Goal: Task Accomplishment & Management: Complete application form

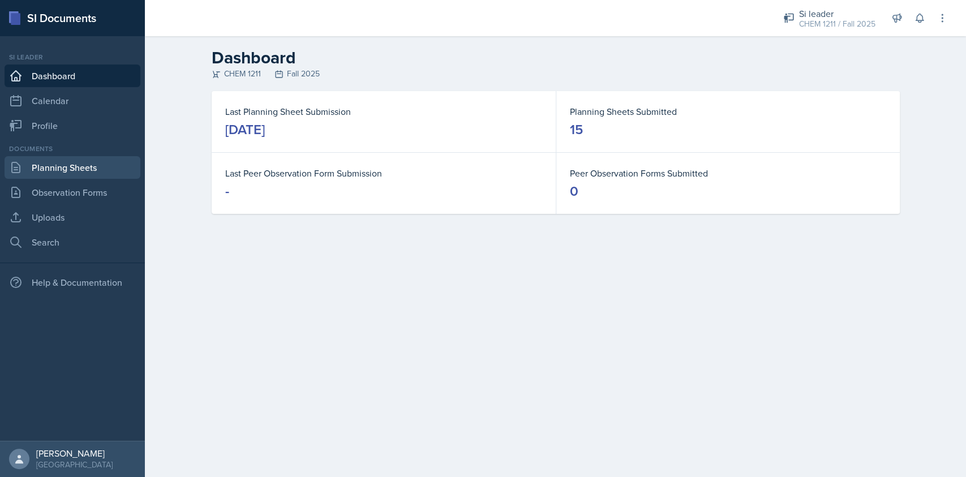
click at [109, 170] on link "Planning Sheets" at bounding box center [73, 167] width 136 height 23
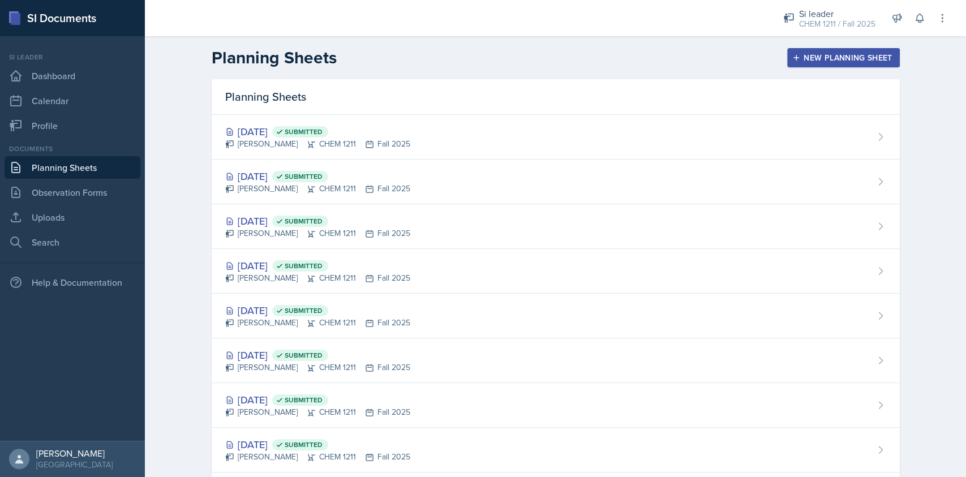
click at [811, 55] on div "New Planning Sheet" at bounding box center [842, 57] width 97 height 9
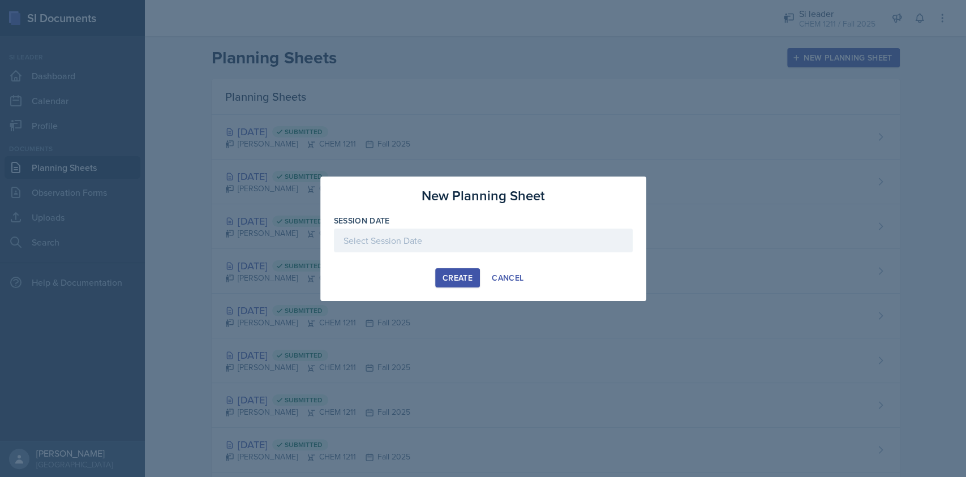
click at [475, 241] on div at bounding box center [483, 241] width 299 height 24
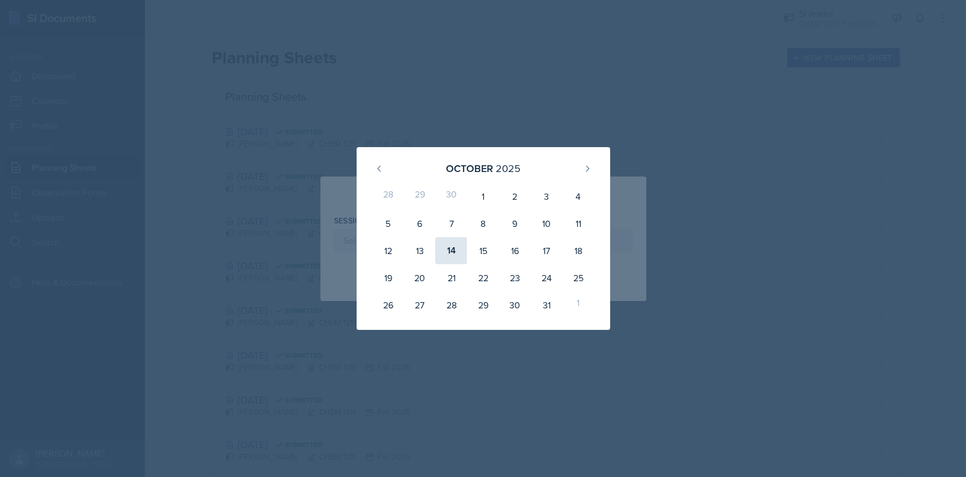
click at [450, 249] on div "14" at bounding box center [451, 250] width 32 height 27
type input "October 14th, 2025"
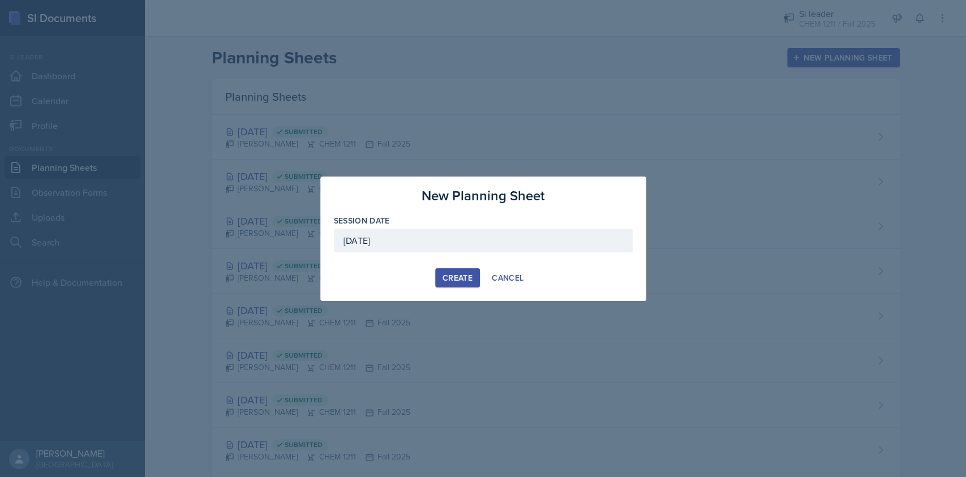
click at [457, 278] on div "Create" at bounding box center [457, 277] width 30 height 9
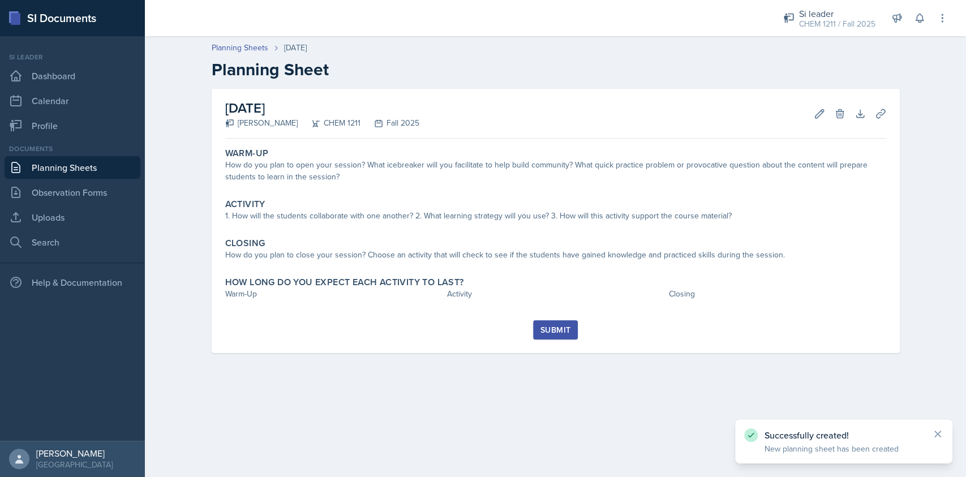
click at [112, 161] on link "Planning Sheets" at bounding box center [73, 167] width 136 height 23
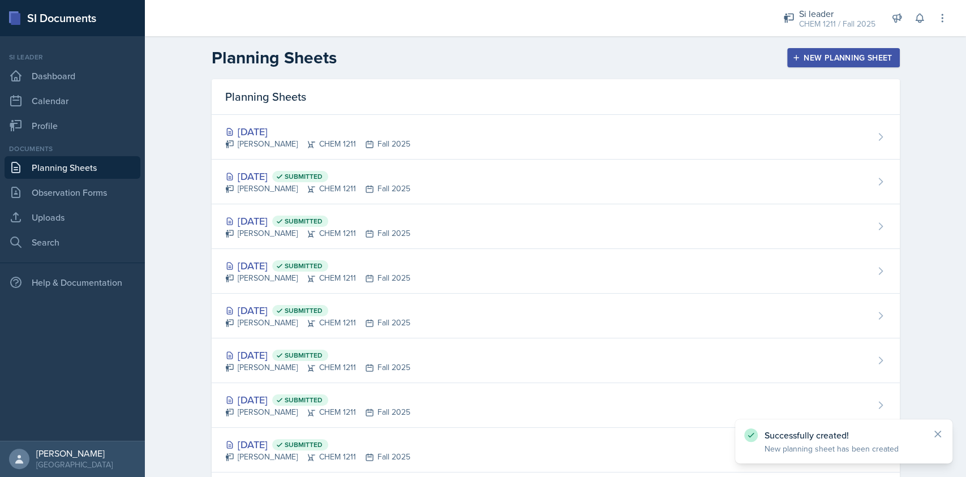
click at [877, 61] on div "New Planning Sheet" at bounding box center [842, 57] width 97 height 9
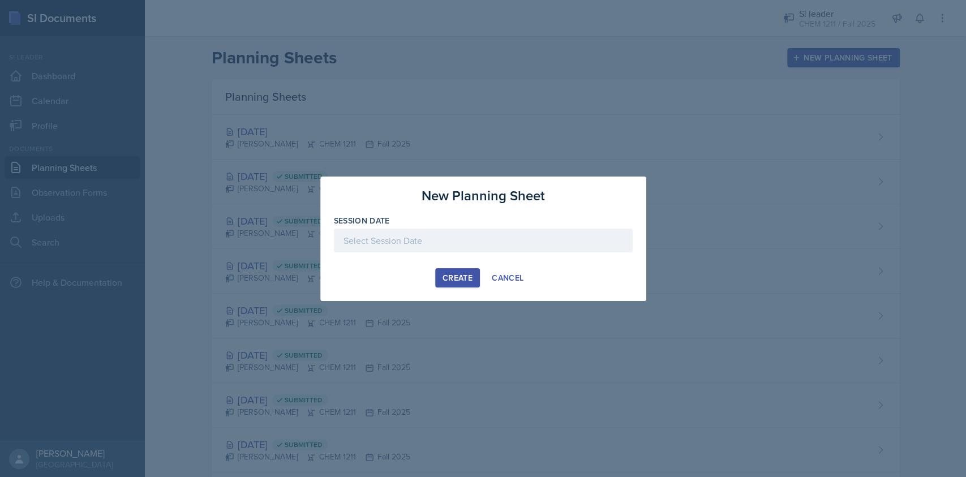
click at [420, 234] on div at bounding box center [483, 241] width 299 height 24
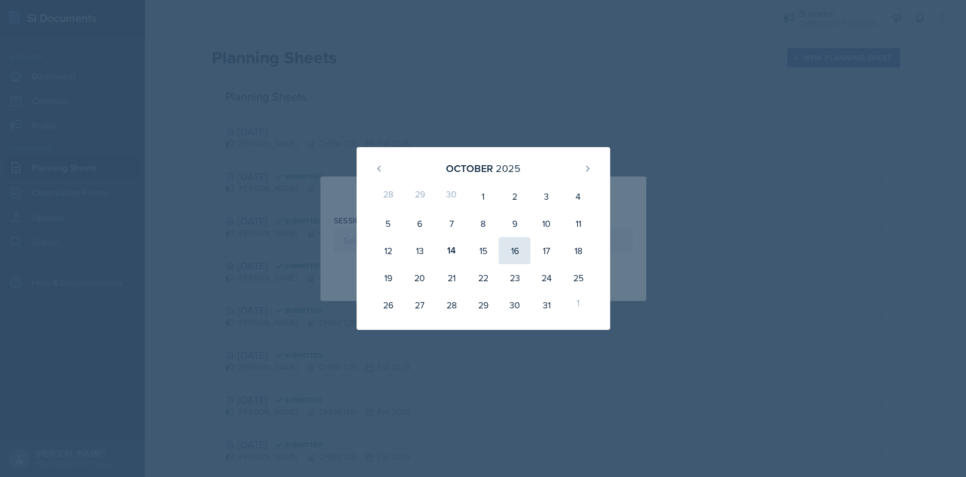
click at [518, 250] on div "16" at bounding box center [514, 250] width 32 height 27
type input "October 16th, 2025"
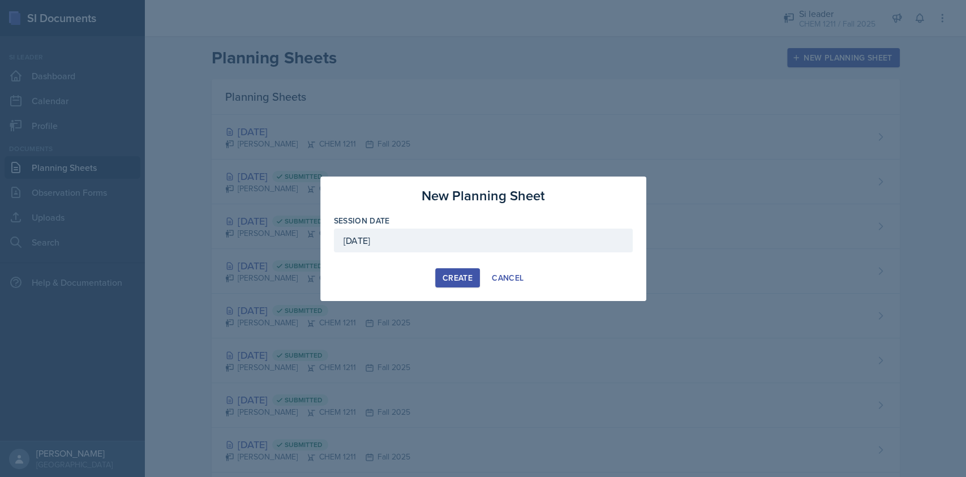
click at [451, 281] on div "Create" at bounding box center [457, 277] width 30 height 9
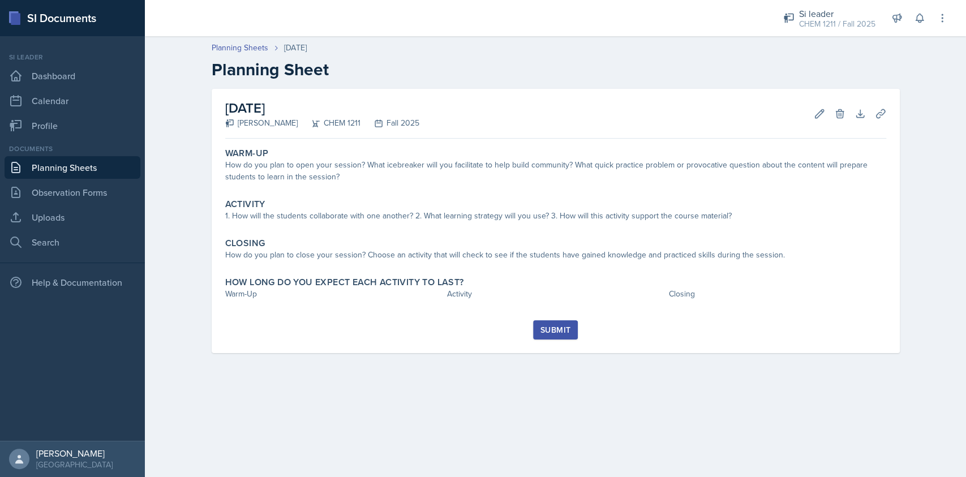
click at [127, 162] on link "Planning Sheets" at bounding box center [73, 167] width 136 height 23
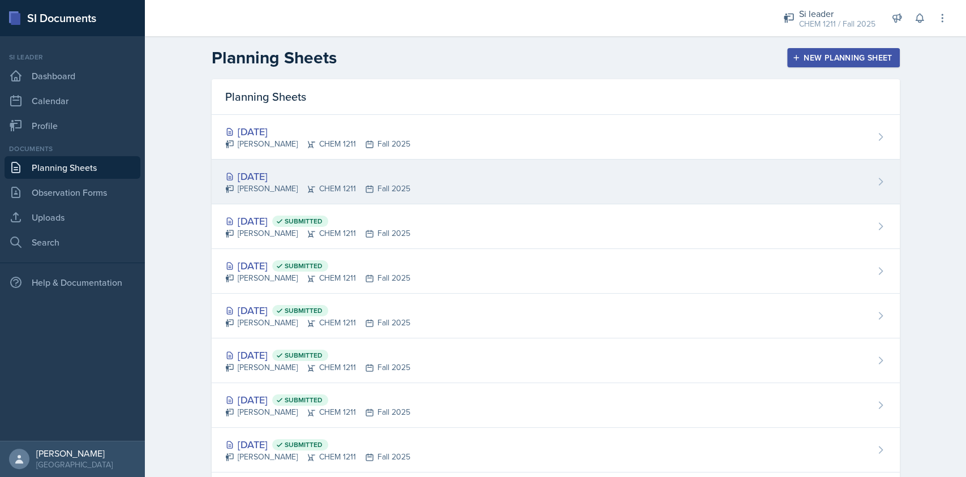
click at [371, 171] on div "Oct 14th, 2025" at bounding box center [317, 176] width 185 height 15
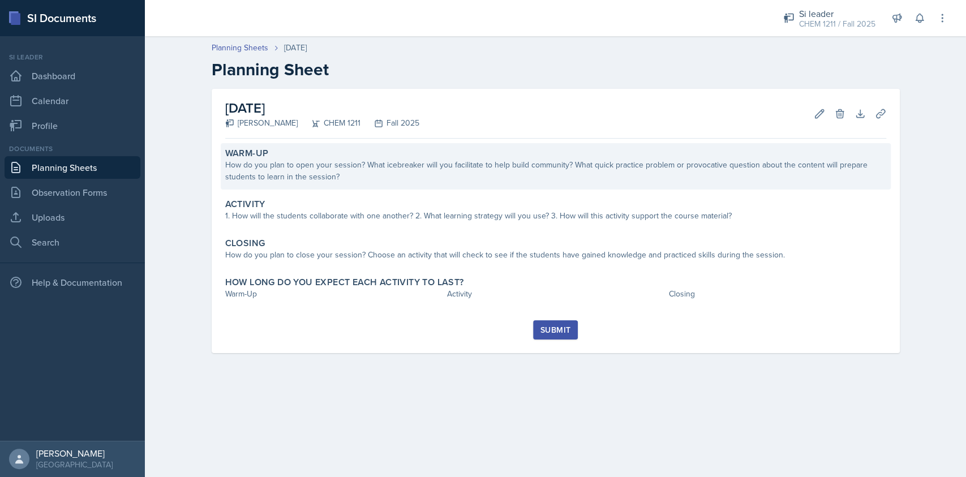
click at [372, 163] on div "How do you plan to open your session? What icebreaker will you facilitate to he…" at bounding box center [555, 171] width 661 height 24
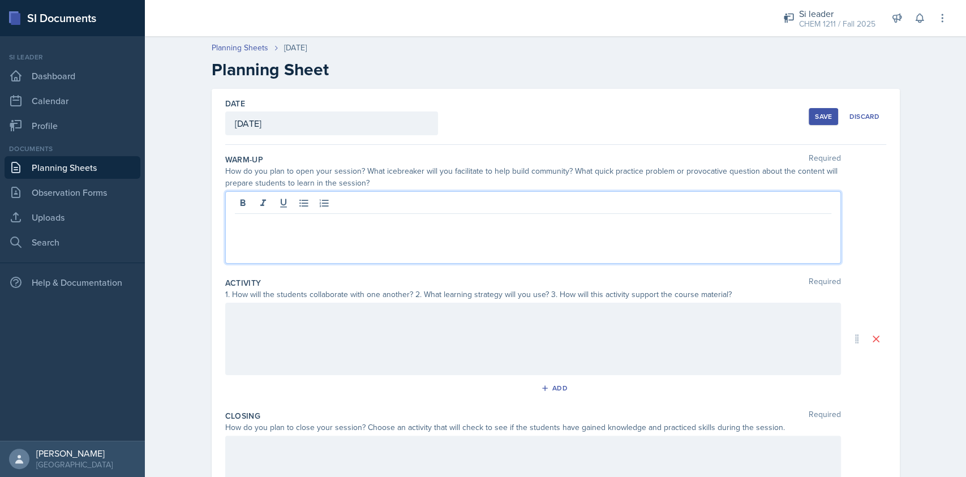
click at [370, 205] on div at bounding box center [532, 227] width 615 height 72
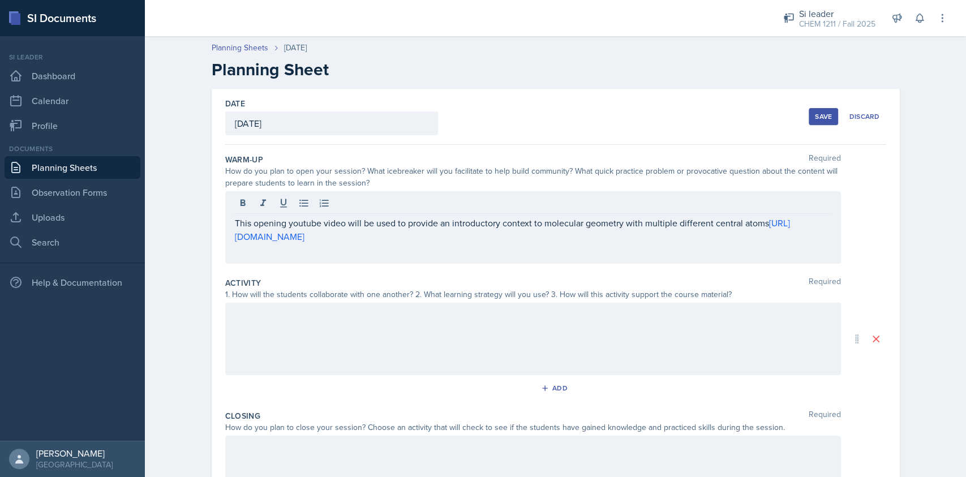
click at [365, 327] on div at bounding box center [532, 339] width 615 height 72
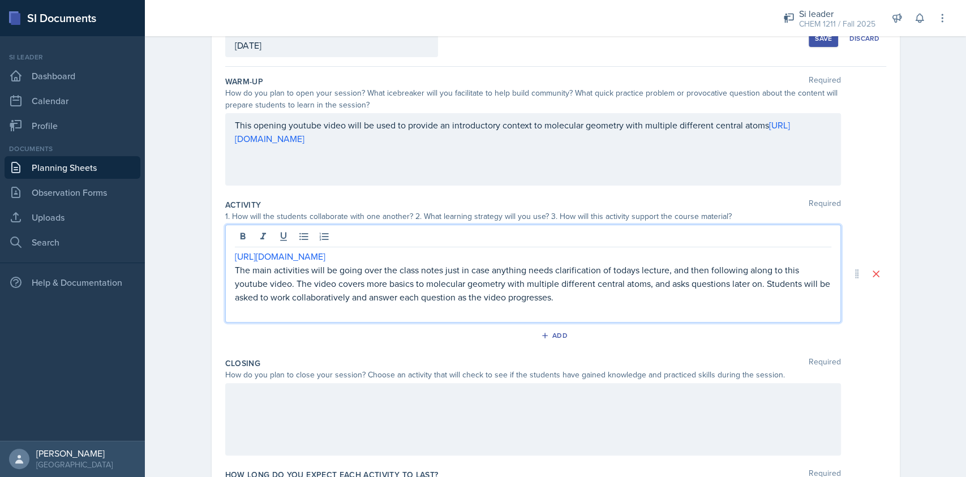
scroll to position [130, 0]
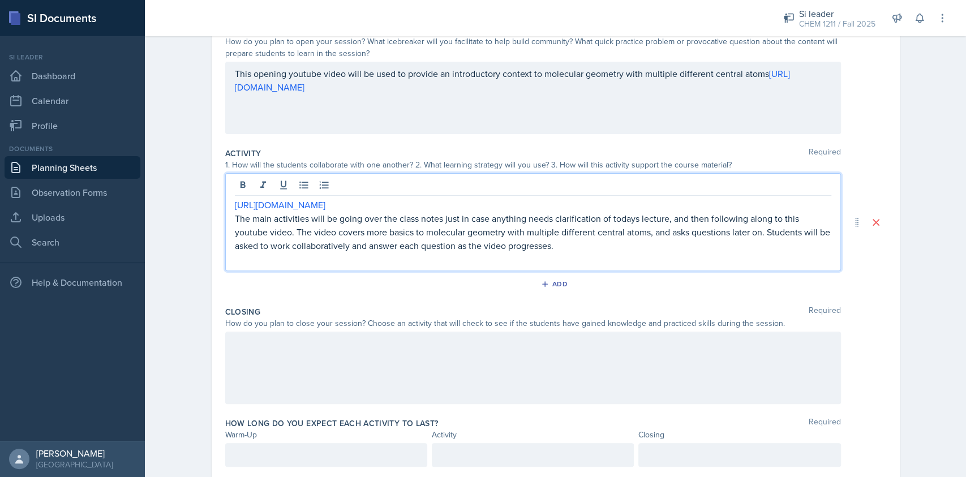
click at [385, 364] on div at bounding box center [532, 367] width 615 height 72
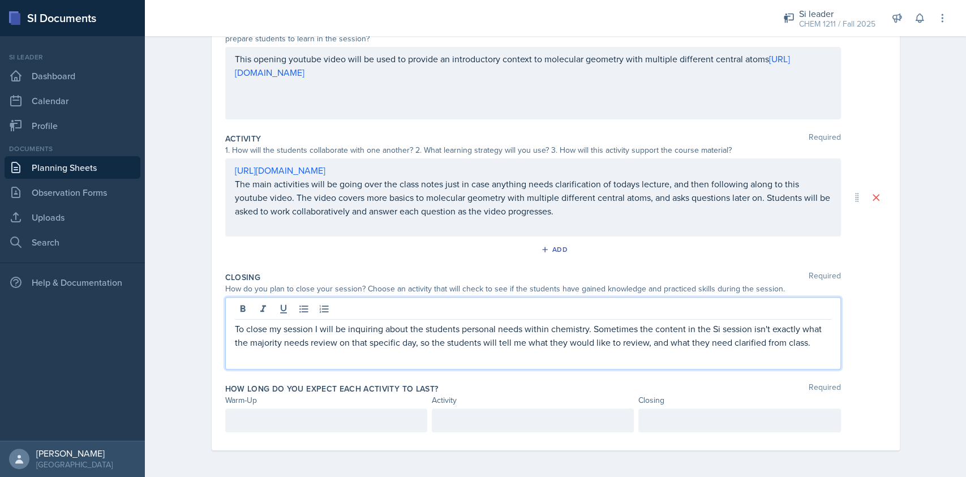
click at [335, 419] on div at bounding box center [326, 420] width 202 height 24
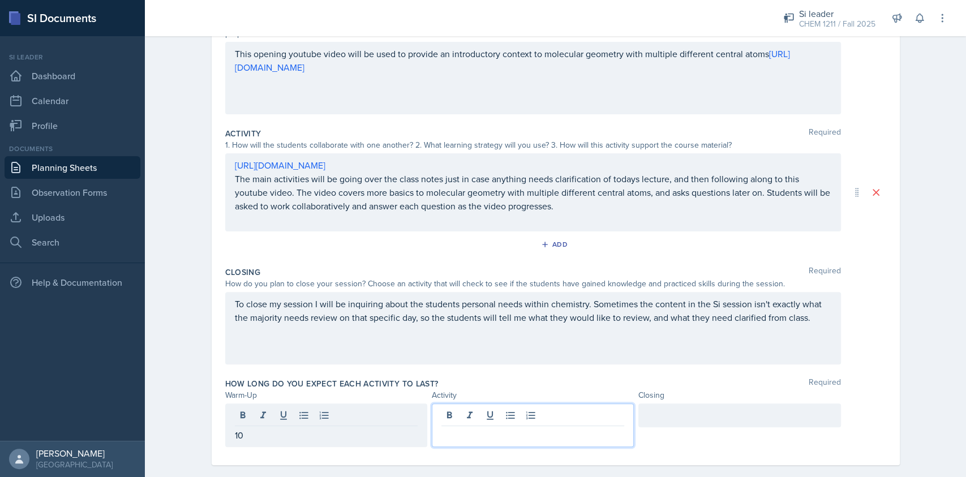
click at [538, 412] on div at bounding box center [533, 425] width 202 height 44
click at [676, 419] on div at bounding box center [739, 415] width 202 height 24
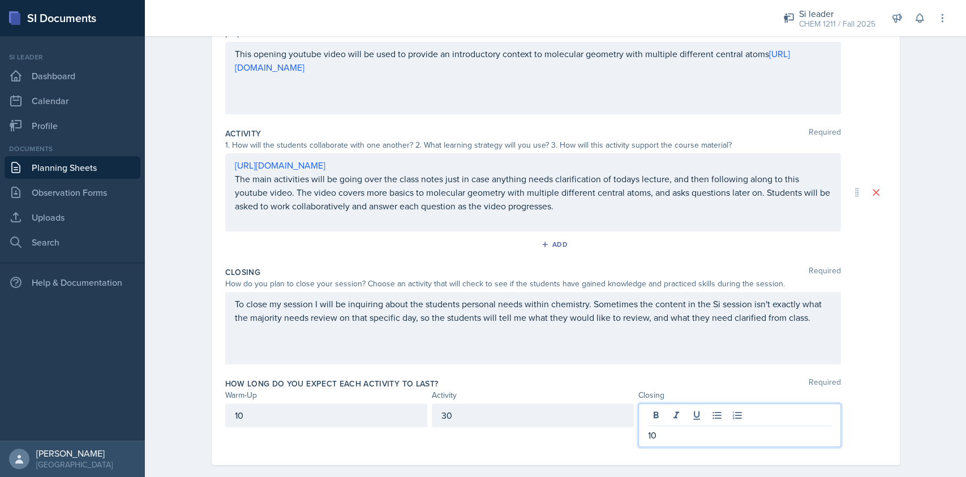
click at [622, 376] on div "How long do you expect each activity to last? Required Warm-Up Activity Closing…" at bounding box center [555, 414] width 661 height 83
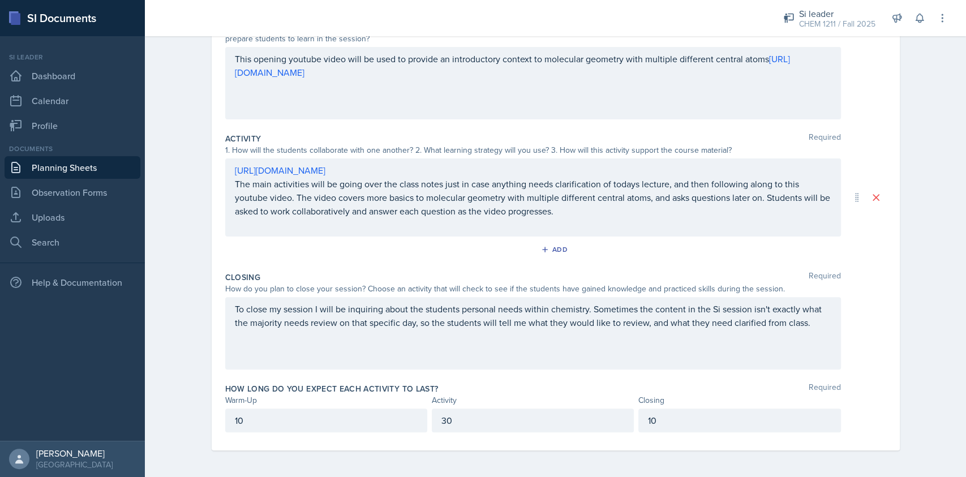
scroll to position [0, 0]
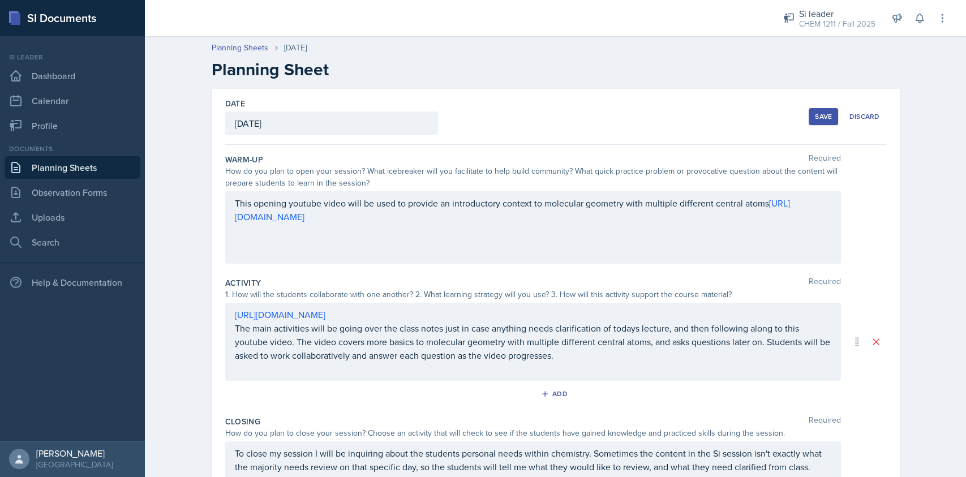
click at [808, 124] on button "Save" at bounding box center [822, 116] width 29 height 17
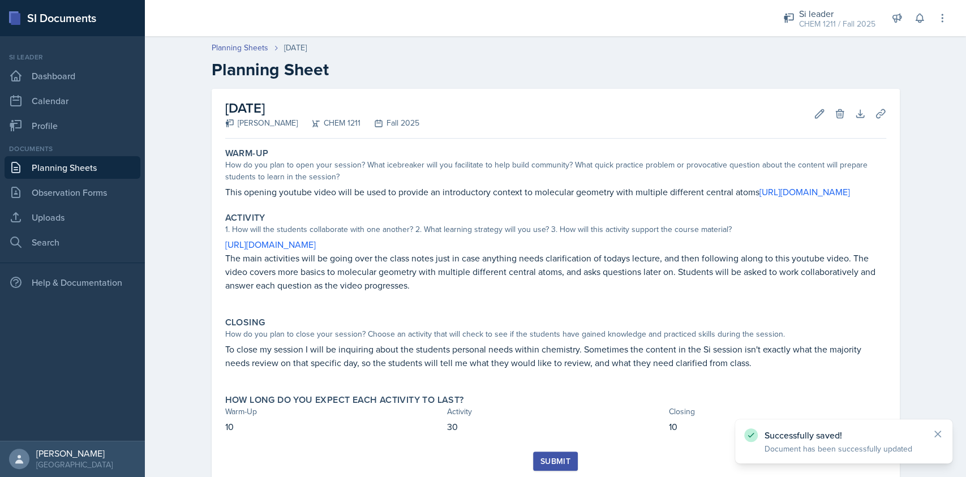
click at [81, 169] on link "Planning Sheets" at bounding box center [73, 167] width 136 height 23
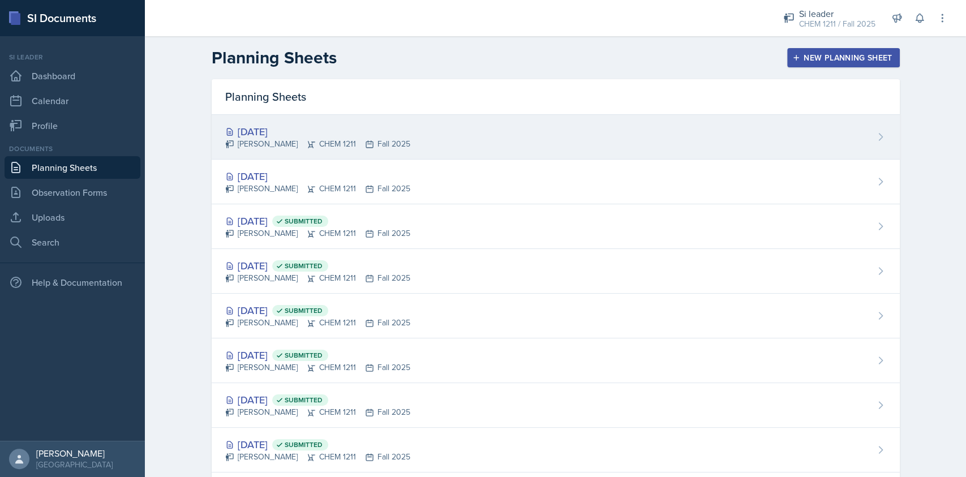
click at [388, 130] on div "Oct 16th, 2025" at bounding box center [317, 131] width 185 height 15
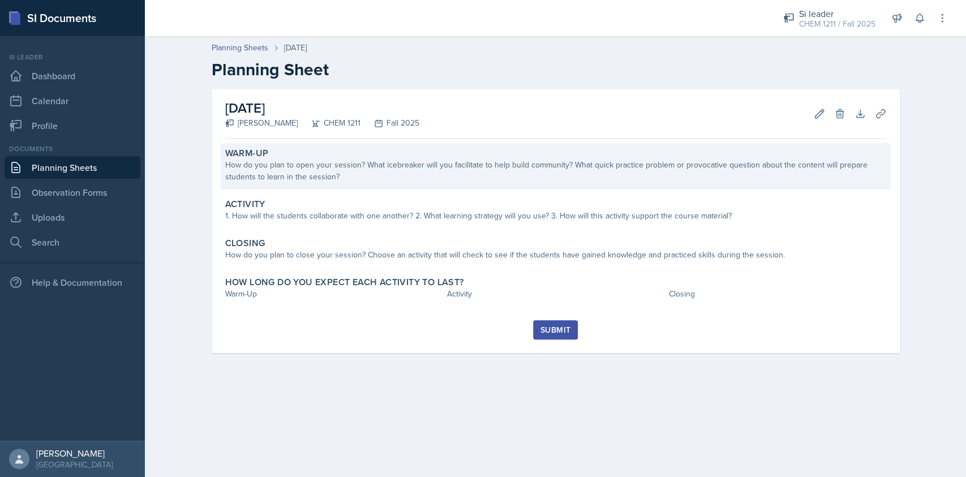
click at [402, 158] on div "Warm-Up" at bounding box center [555, 153] width 661 height 11
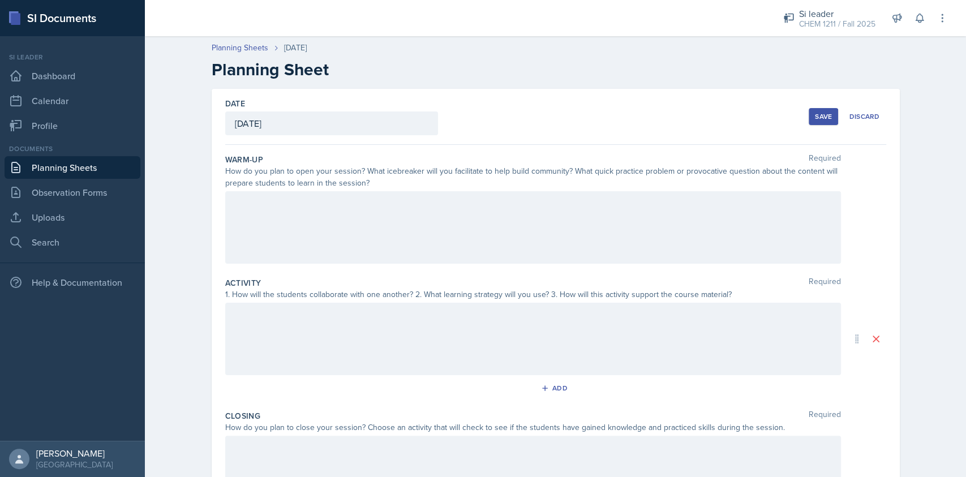
click at [378, 223] on div at bounding box center [532, 227] width 615 height 72
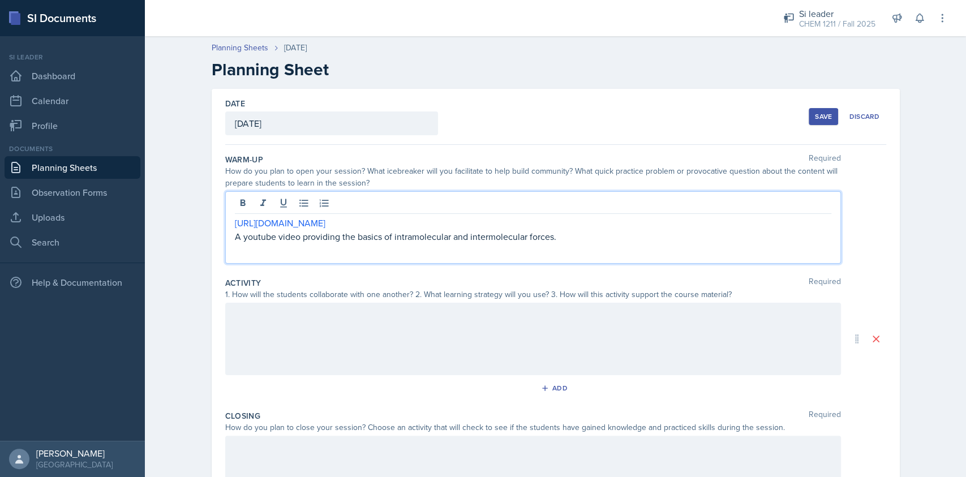
click at [362, 309] on div at bounding box center [532, 339] width 615 height 72
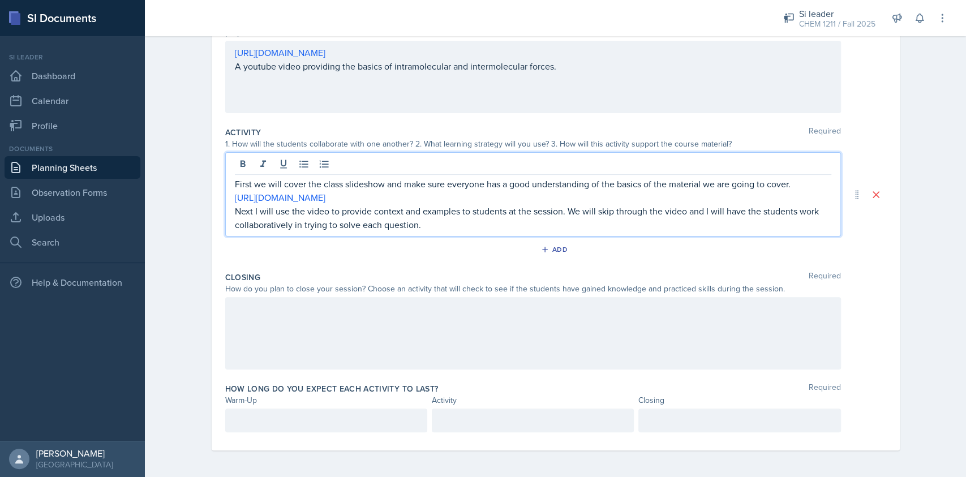
click at [413, 339] on div at bounding box center [532, 333] width 615 height 72
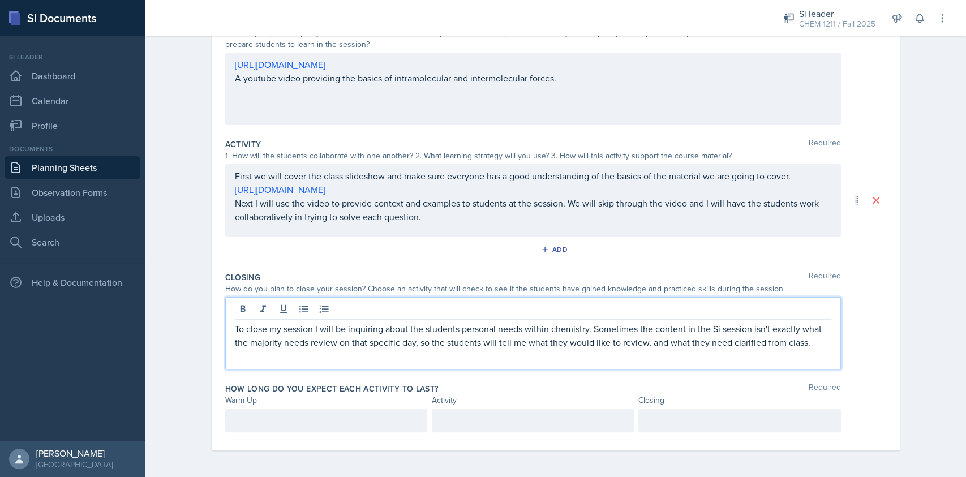
click at [344, 424] on p at bounding box center [326, 420] width 183 height 14
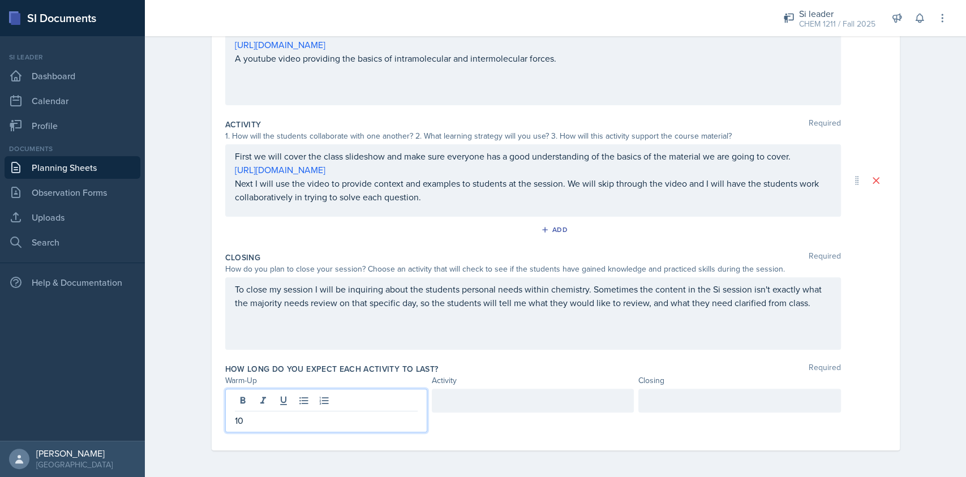
click at [451, 399] on div at bounding box center [533, 401] width 202 height 24
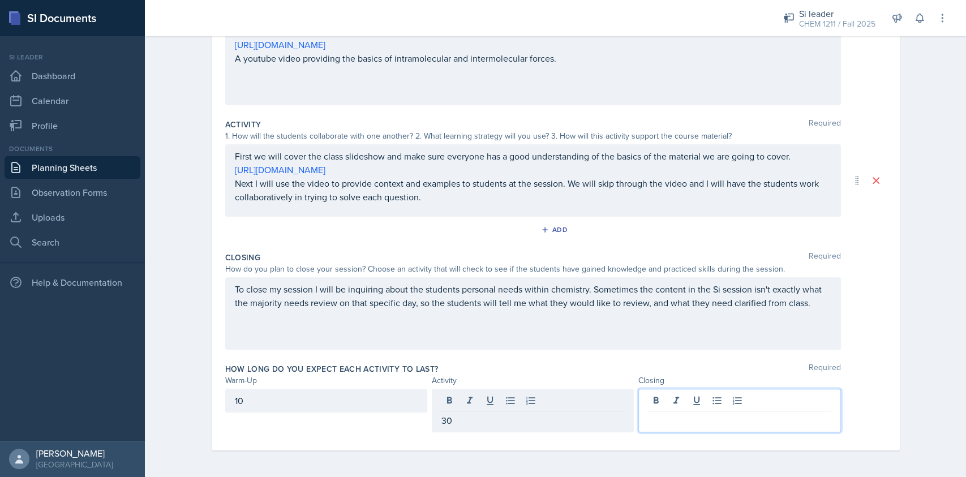
click at [665, 400] on div at bounding box center [739, 411] width 202 height 44
click at [670, 366] on div "How long do you expect each activity to last? Required" at bounding box center [555, 368] width 661 height 11
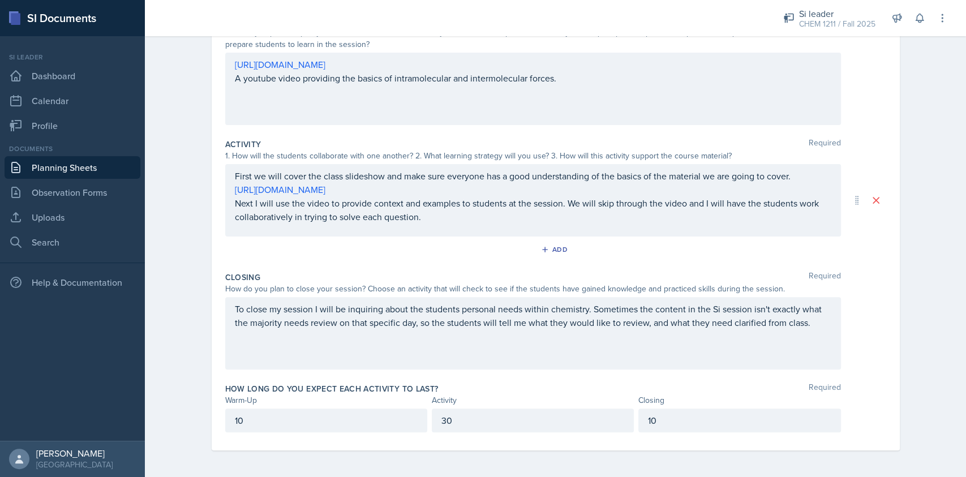
scroll to position [0, 0]
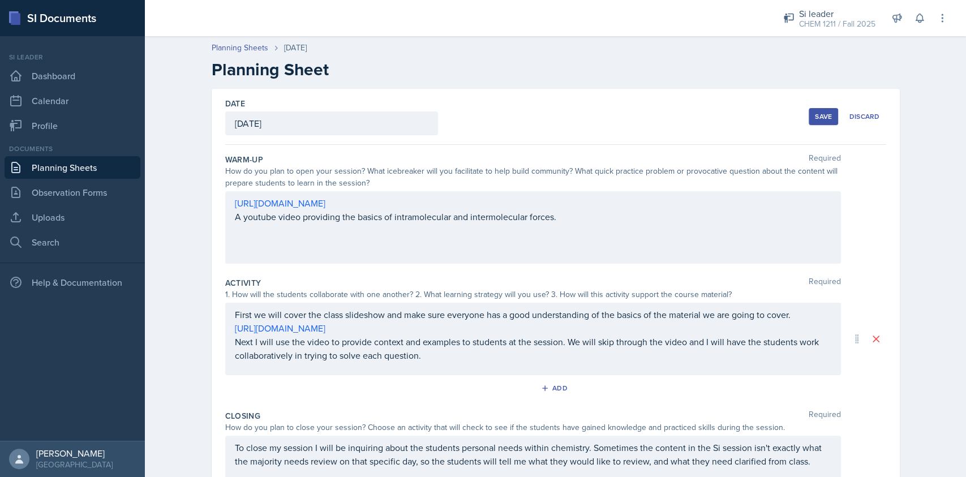
click at [808, 108] on button "Save" at bounding box center [822, 116] width 29 height 17
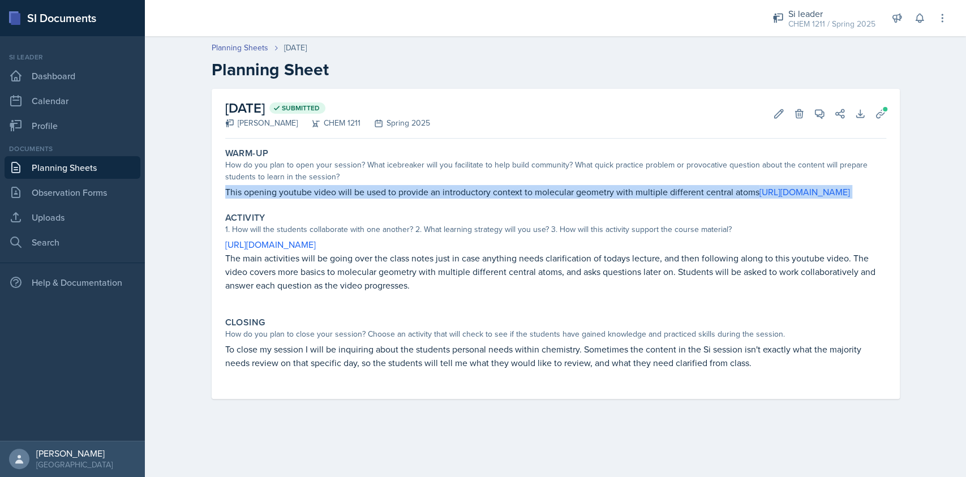
click at [325, 189] on p "This opening youtube video will be used to provide an introductory context to m…" at bounding box center [555, 192] width 661 height 14
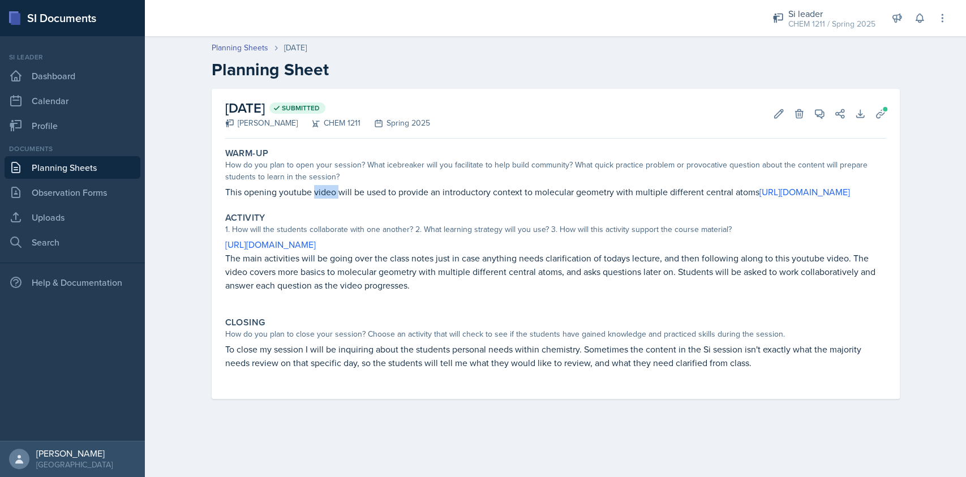
click at [325, 189] on p "This opening youtube video will be used to provide an introductory context to m…" at bounding box center [555, 192] width 661 height 14
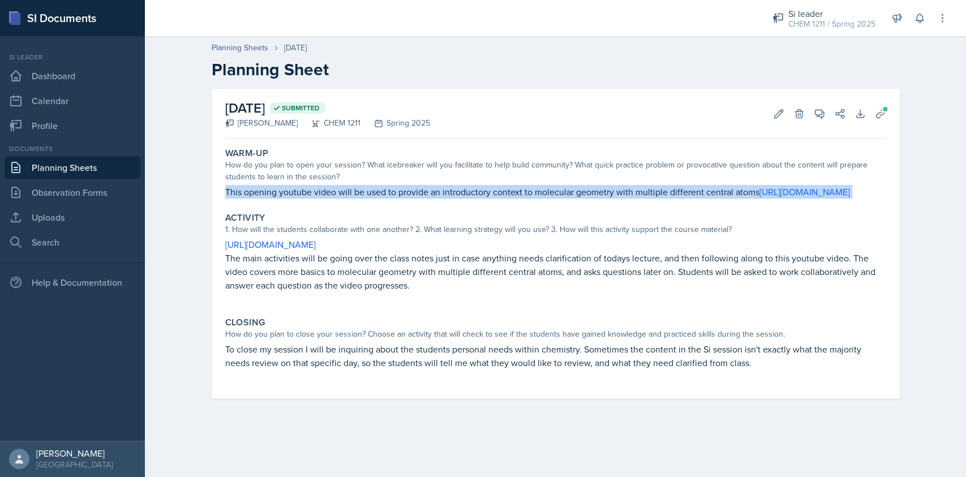
click at [325, 189] on p "This opening youtube video will be used to provide an introductory context to m…" at bounding box center [555, 192] width 661 height 14
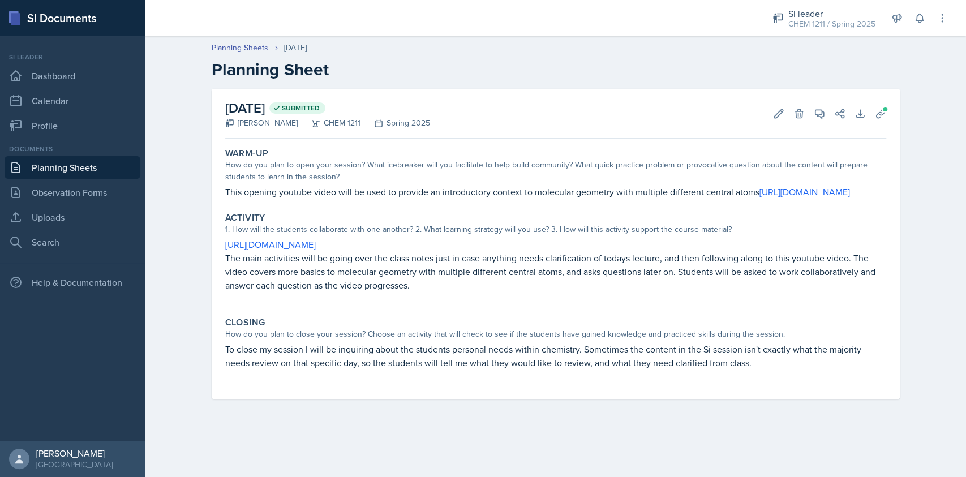
click at [421, 271] on p "The main activities will be going over the class notes just in case anything ne…" at bounding box center [555, 271] width 661 height 41
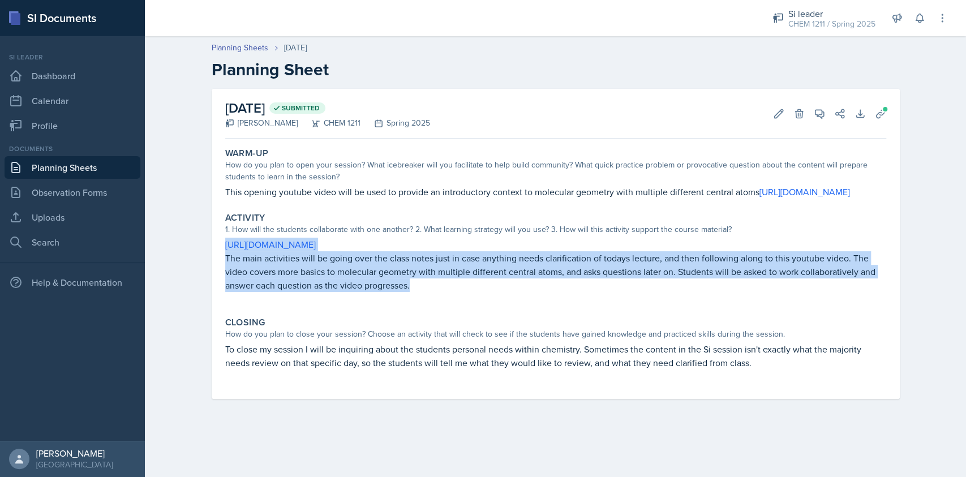
drag, startPoint x: 389, startPoint y: 296, endPoint x: 218, endPoint y: 255, distance: 176.3
click at [218, 255] on div "[DATE] Submitted [PERSON_NAME] CHEM 1211 Spring 2025 Edit Delete View Comments …" at bounding box center [556, 244] width 688 height 310
copy div "[URL][DOMAIN_NAME] The main activities will be going over the class notes just …"
click at [415, 279] on p "The main activities will be going over the class notes just in case anything ne…" at bounding box center [555, 271] width 661 height 41
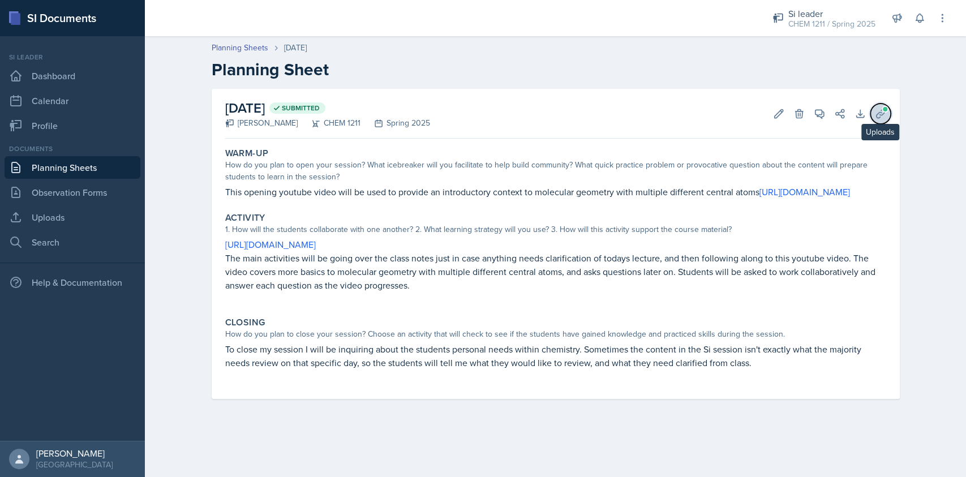
click at [879, 117] on icon at bounding box center [879, 113] width 11 height 11
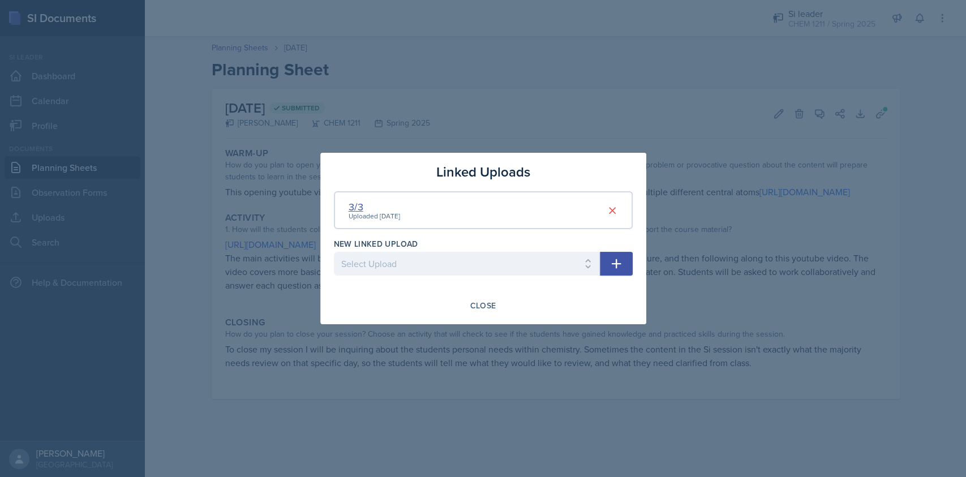
click at [356, 208] on div "3/3" at bounding box center [373, 206] width 51 height 15
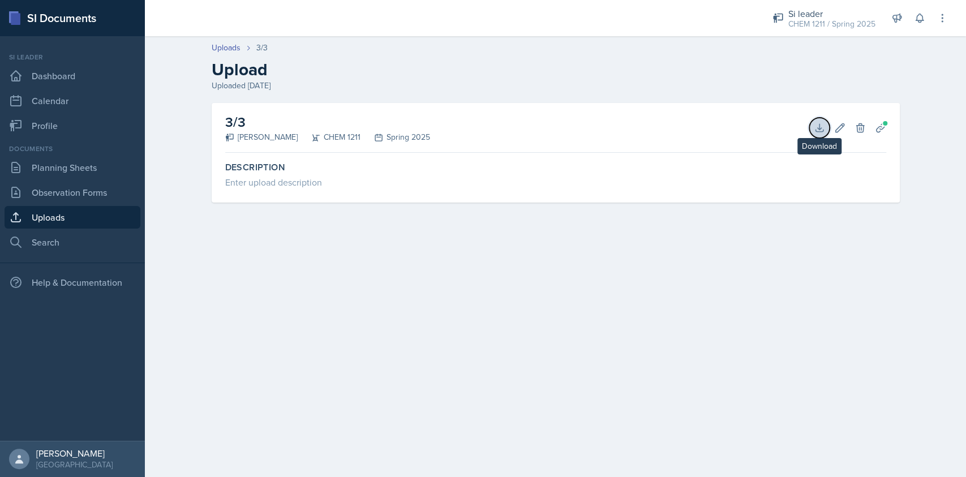
click at [820, 129] on icon at bounding box center [818, 127] width 11 height 11
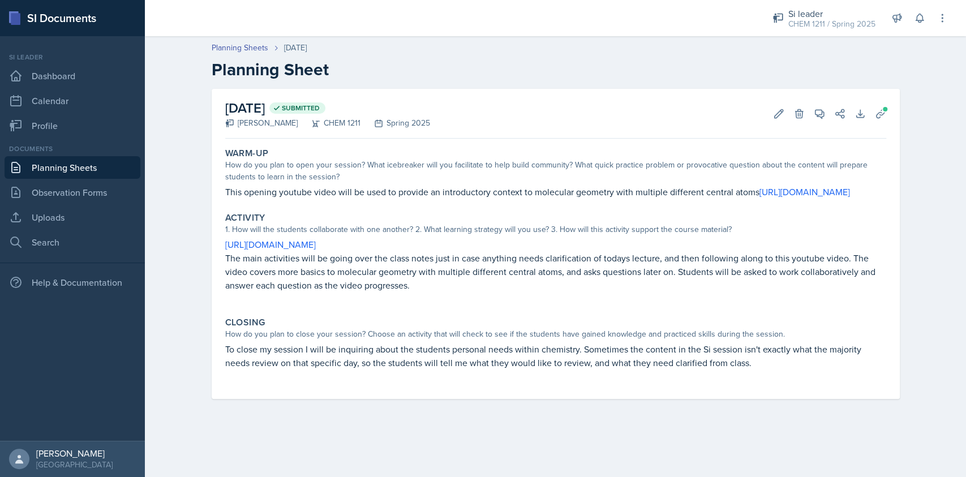
click at [385, 368] on p "To close my session I will be inquiring about the students personal needs withi…" at bounding box center [555, 355] width 661 height 27
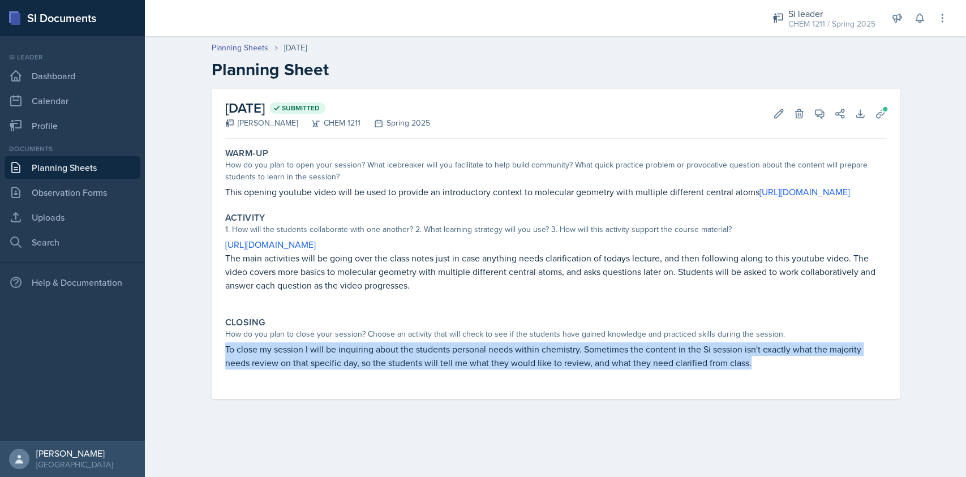
click at [385, 368] on p "To close my session I will be inquiring about the students personal needs withi…" at bounding box center [555, 355] width 661 height 27
copy p "To close my session I will be inquiring about the students personal needs withi…"
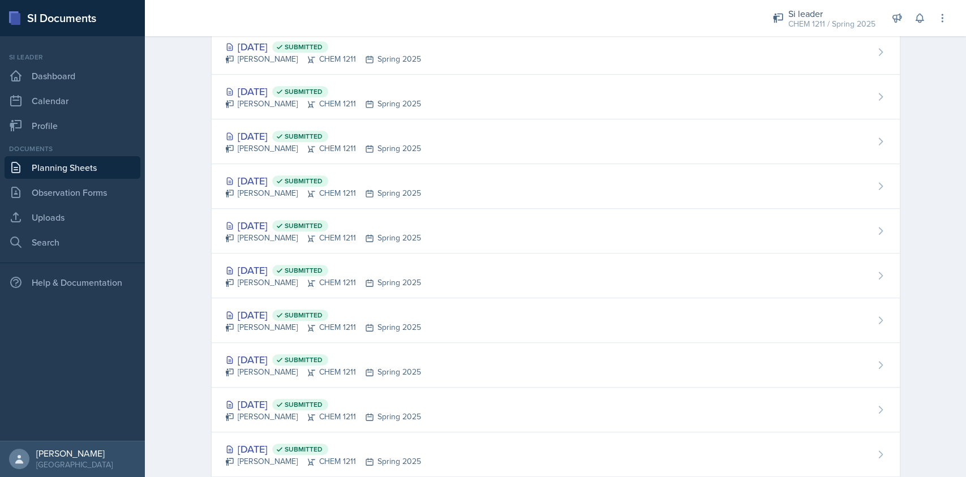
scroll to position [420, 0]
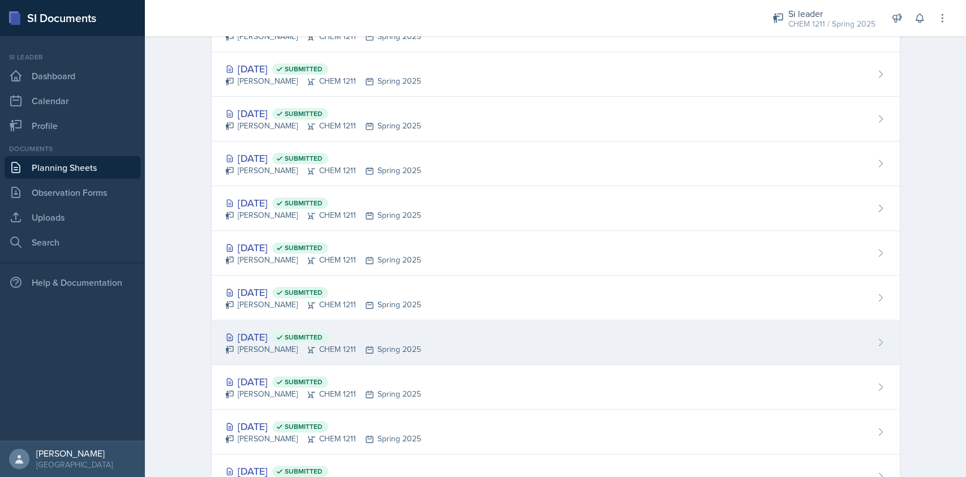
click at [446, 346] on div "[DATE] Submitted [PERSON_NAME] CHEM 1211 Spring 2025" at bounding box center [556, 342] width 688 height 45
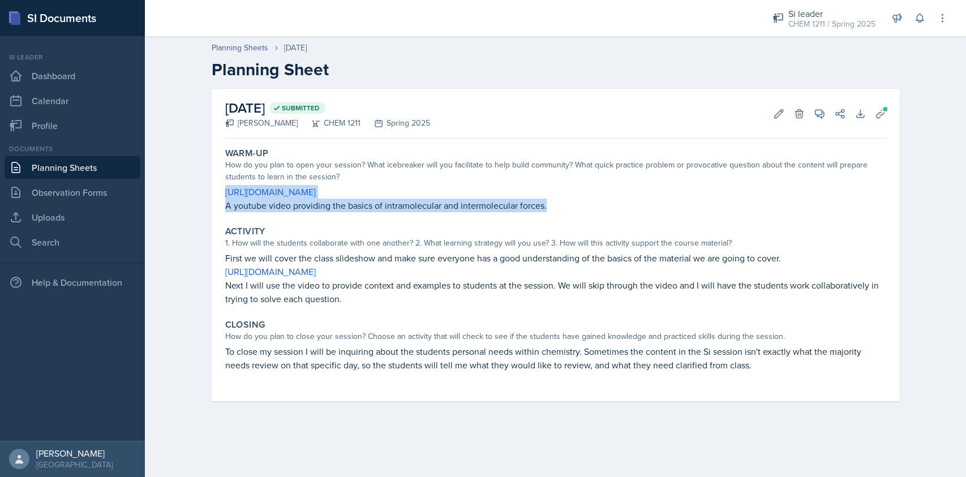
drag, startPoint x: 552, startPoint y: 206, endPoint x: 213, endPoint y: 197, distance: 339.5
click at [213, 197] on div "[DATE] Submitted [PERSON_NAME] CHEM 1211 Spring 2025 Edit Delete View Comments …" at bounding box center [556, 245] width 688 height 312
copy div "[URL][DOMAIN_NAME] A youtube video providing the basics of intramolecular and i…"
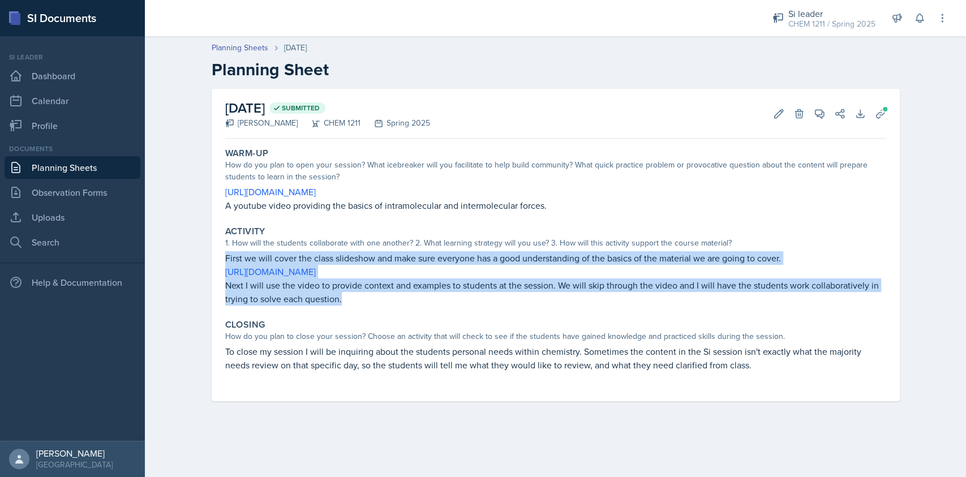
drag, startPoint x: 380, startPoint y: 301, endPoint x: 217, endPoint y: 256, distance: 168.9
click at [217, 256] on div "[DATE] Submitted [PERSON_NAME] CHEM 1211 Spring 2025 Edit Delete View Comments …" at bounding box center [556, 245] width 688 height 312
copy div "First we will cover the class slideshow and make sure everyone has a good under…"
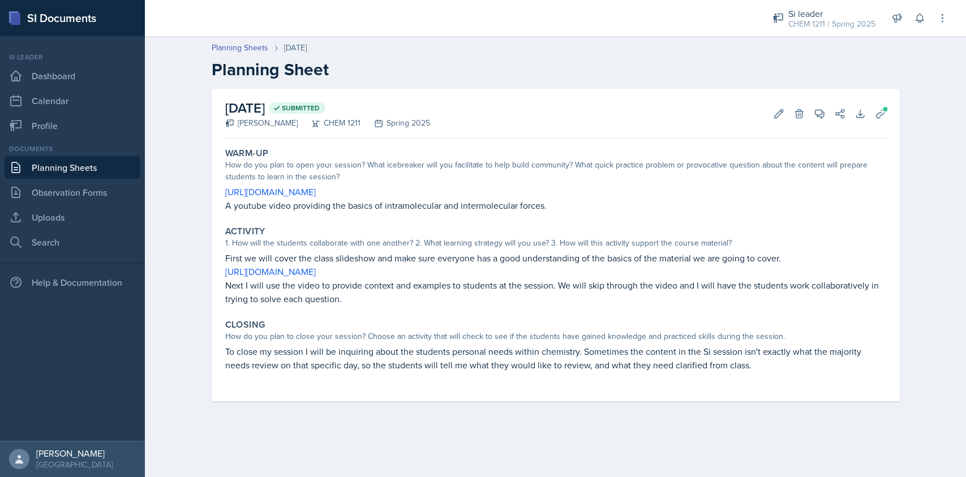
click at [330, 364] on p "To close my session I will be inquiring about the students personal needs withi…" at bounding box center [555, 357] width 661 height 27
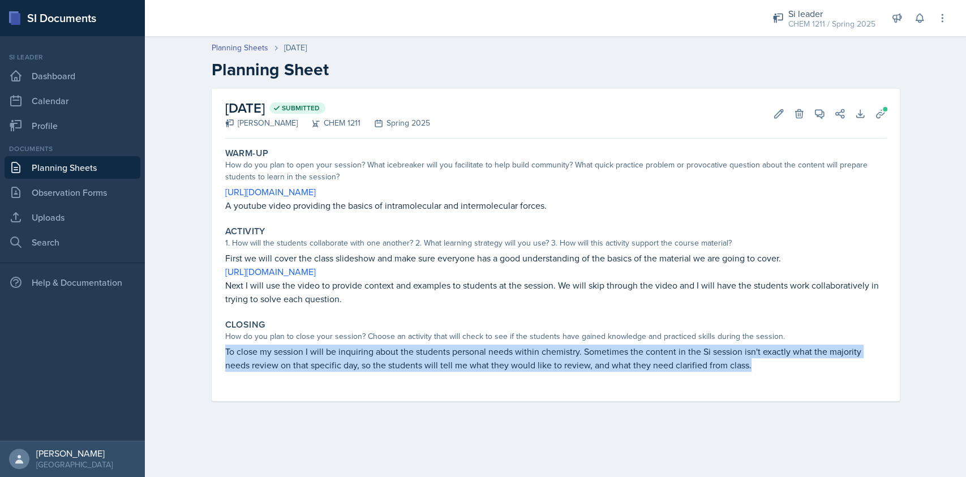
click at [330, 364] on p "To close my session I will be inquiring about the students personal needs withi…" at bounding box center [555, 357] width 661 height 27
copy p "To close my session I will be inquiring about the students personal needs withi…"
